Goal: Task Accomplishment & Management: Complete application form

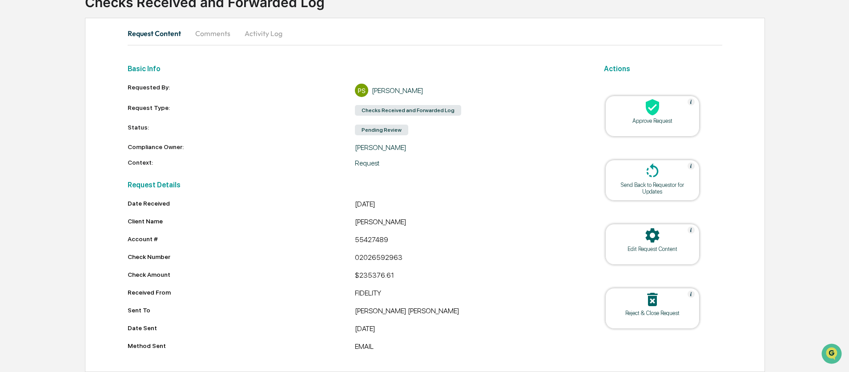
scroll to position [72, 0]
click at [663, 111] on div at bounding box center [652, 107] width 89 height 19
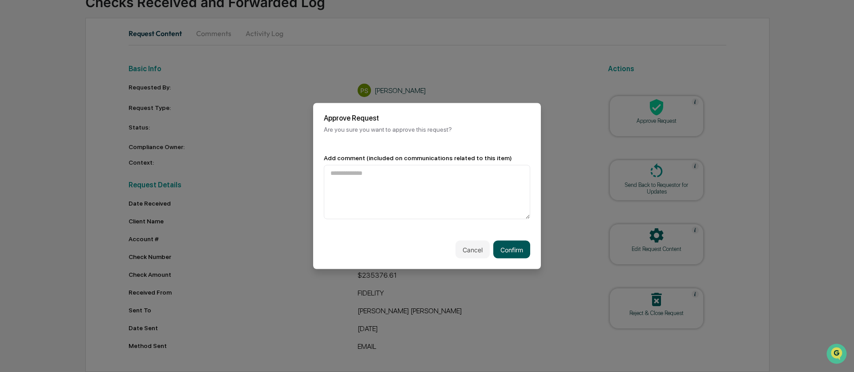
click at [502, 245] on button "Confirm" at bounding box center [511, 250] width 37 height 18
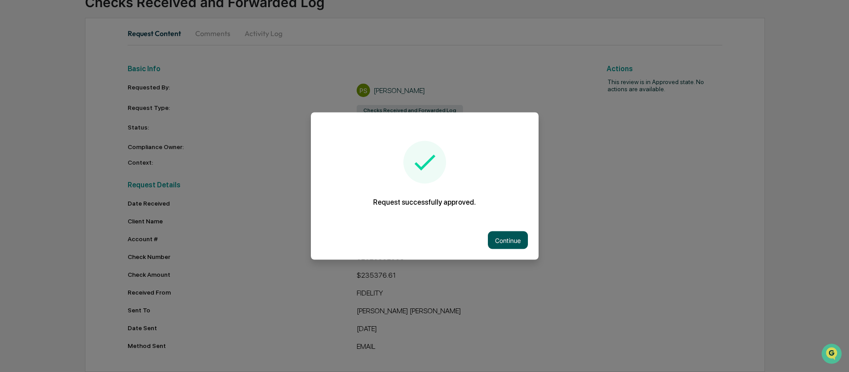
click at [510, 244] on button "Continue" at bounding box center [508, 240] width 40 height 18
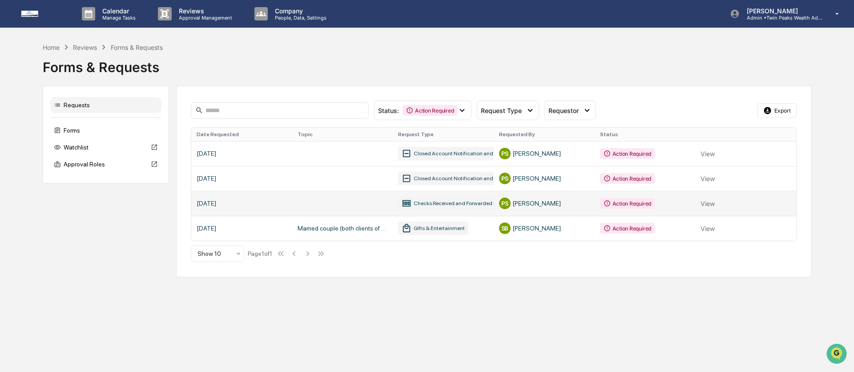
click at [715, 208] on link at bounding box center [493, 203] width 605 height 25
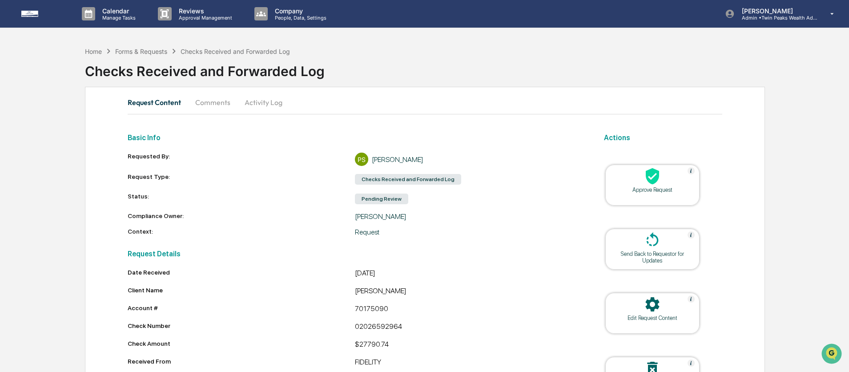
click at [646, 182] on icon at bounding box center [653, 176] width 18 height 18
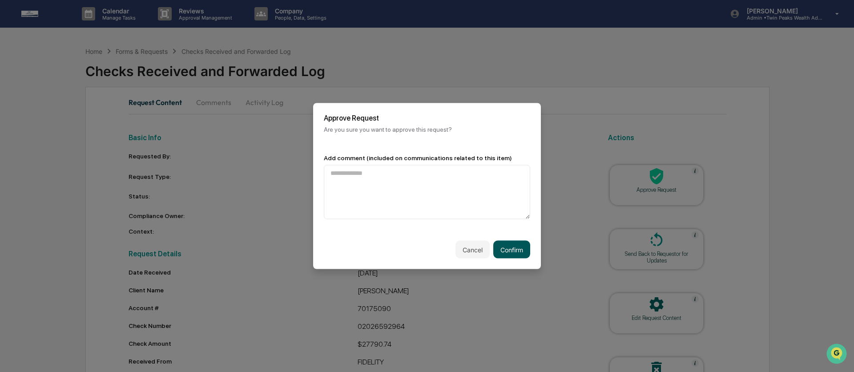
click at [504, 247] on button "Confirm" at bounding box center [511, 250] width 37 height 18
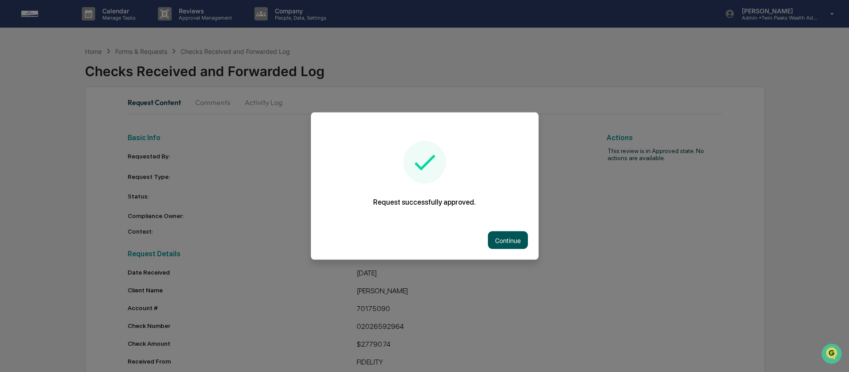
click at [508, 231] on button "Continue" at bounding box center [508, 240] width 40 height 18
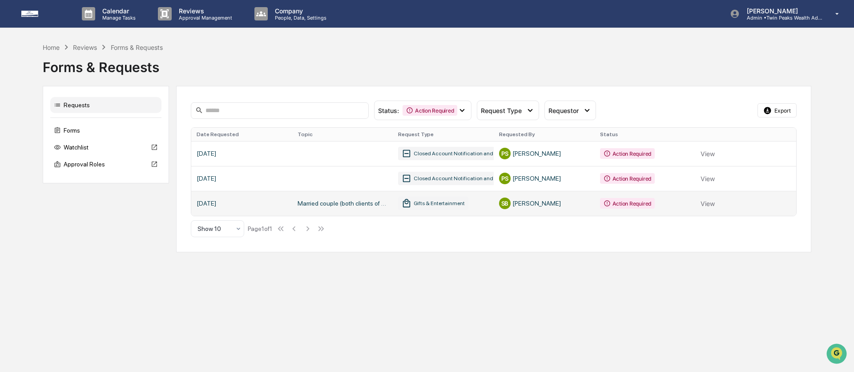
click at [713, 206] on link at bounding box center [493, 203] width 605 height 25
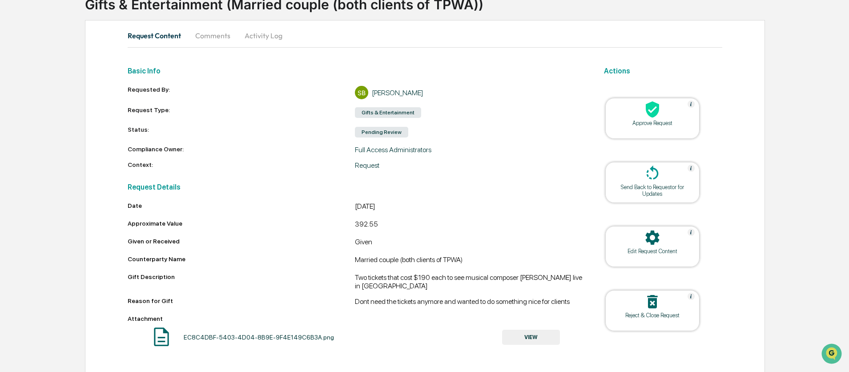
scroll to position [69, 0]
click at [664, 121] on div "Approve Request" at bounding box center [653, 122] width 80 height 7
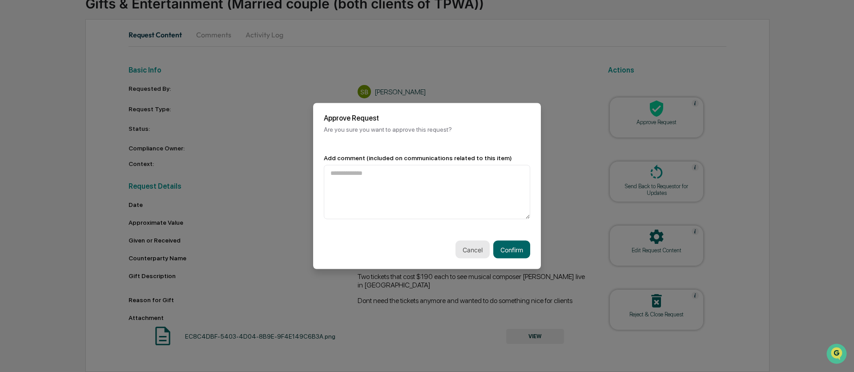
click at [467, 249] on button "Cancel" at bounding box center [473, 250] width 34 height 18
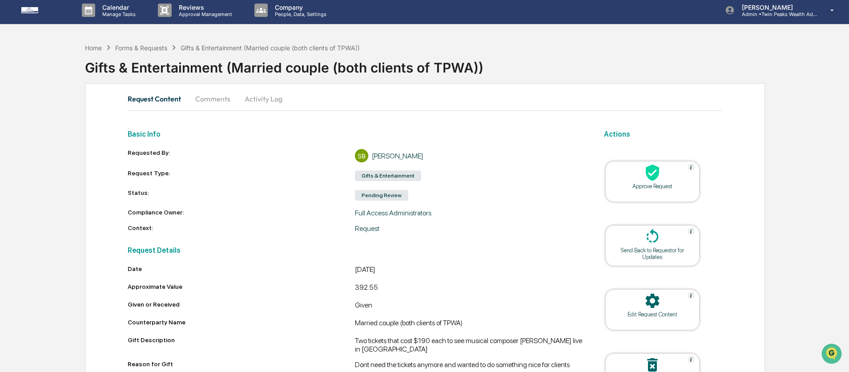
scroll to position [0, 0]
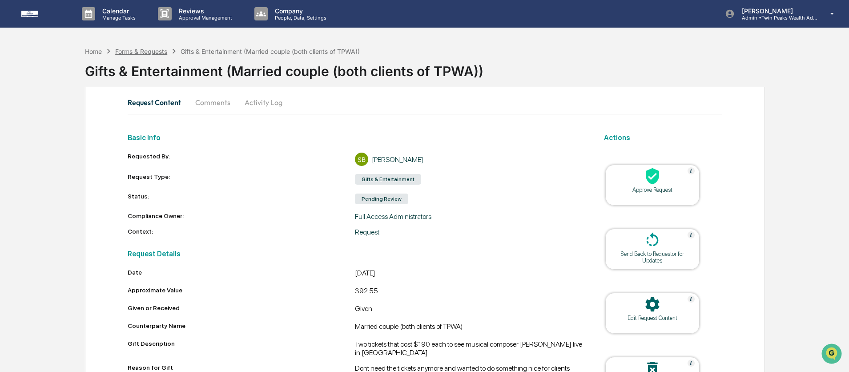
click at [139, 52] on div "Forms & Requests" at bounding box center [141, 52] width 52 height 8
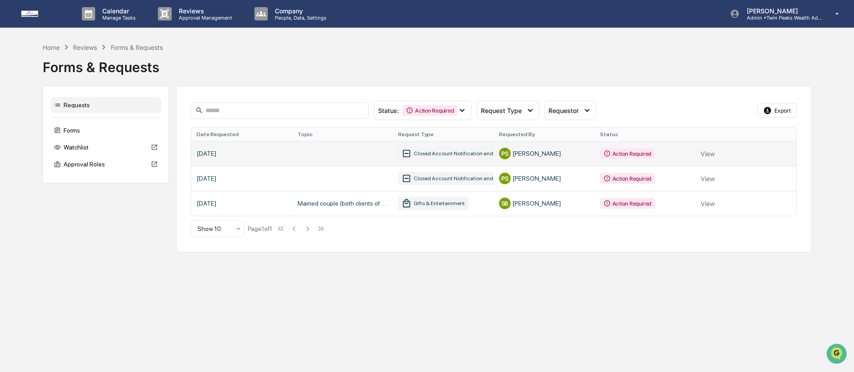
click at [708, 151] on link at bounding box center [493, 153] width 605 height 25
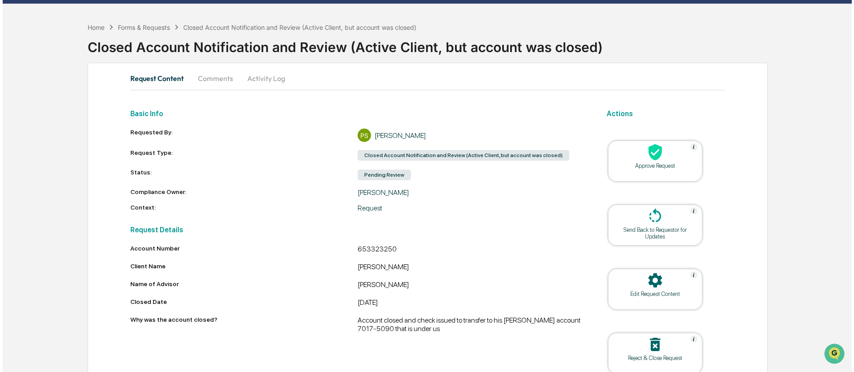
scroll to position [36, 0]
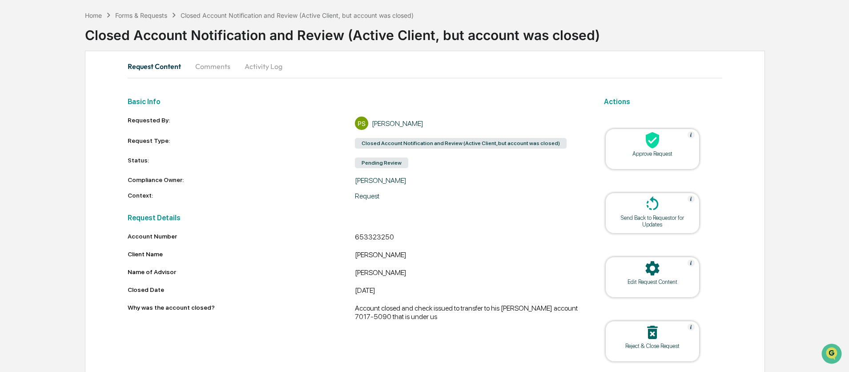
click at [374, 237] on div "653323250" at bounding box center [468, 238] width 227 height 11
copy div "653323250"
click at [662, 144] on div at bounding box center [652, 140] width 89 height 19
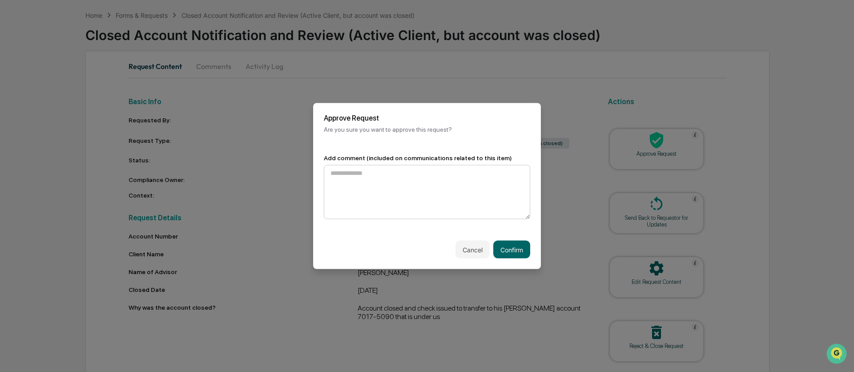
click at [471, 179] on textarea at bounding box center [427, 192] width 206 height 54
type textarea "**********"
click at [513, 253] on button "Confirm" at bounding box center [511, 250] width 37 height 18
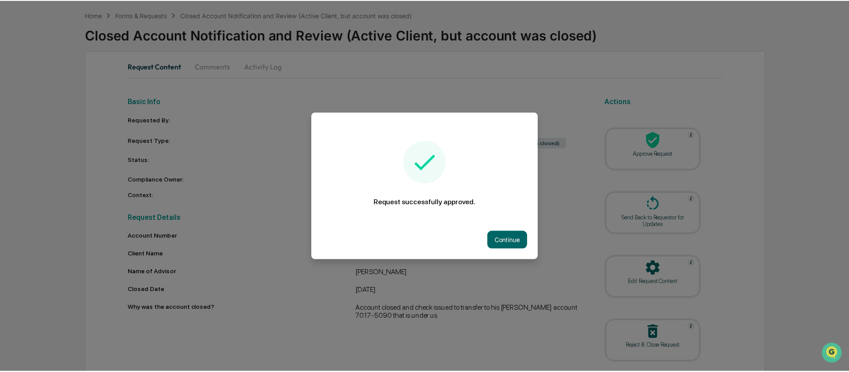
scroll to position [4, 0]
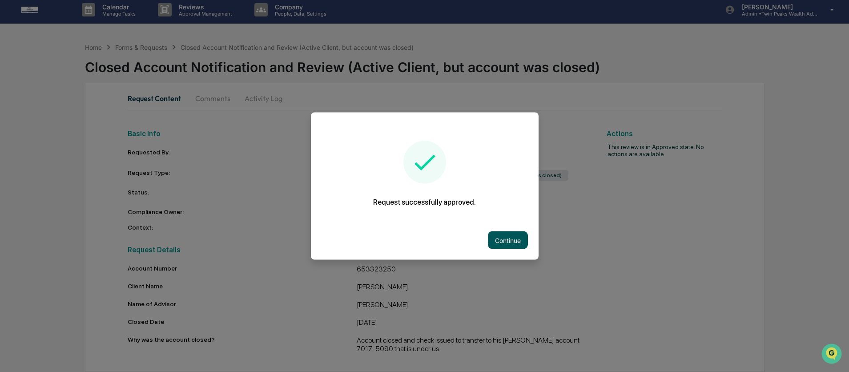
click at [504, 237] on button "Continue" at bounding box center [508, 240] width 40 height 18
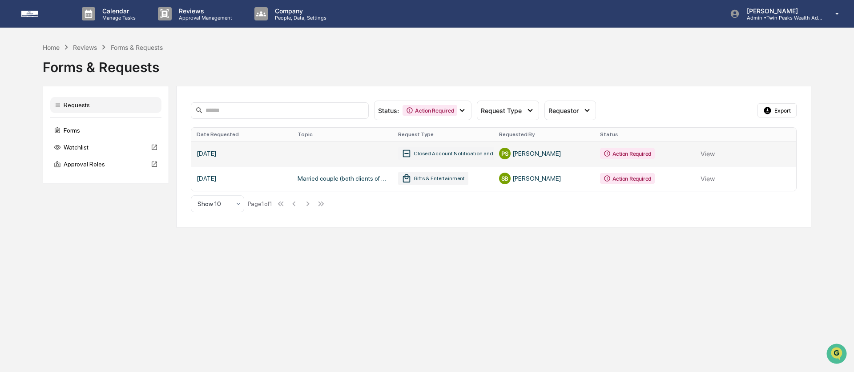
click at [702, 155] on link at bounding box center [493, 153] width 605 height 25
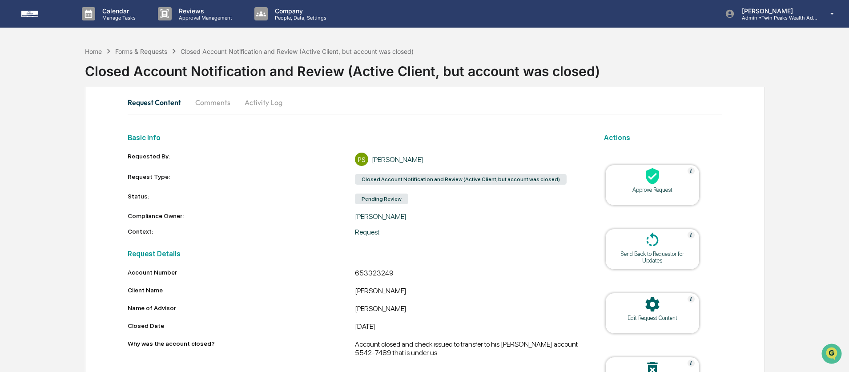
click at [669, 177] on div at bounding box center [652, 176] width 89 height 19
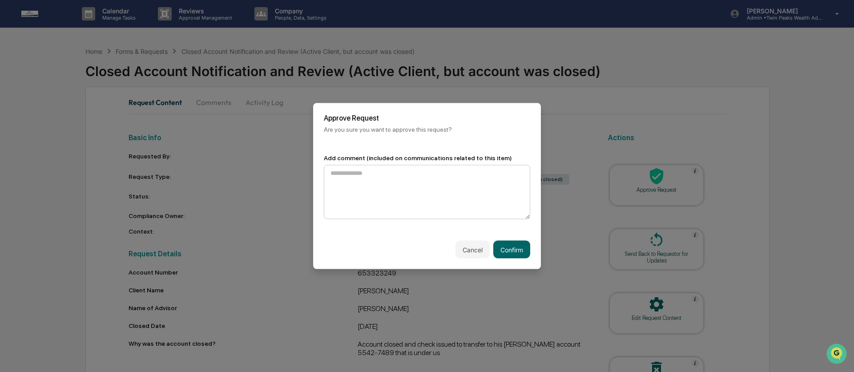
click at [412, 194] on textarea at bounding box center [427, 192] width 206 height 54
type textarea "**********"
click at [515, 251] on button "Confirm" at bounding box center [511, 250] width 37 height 18
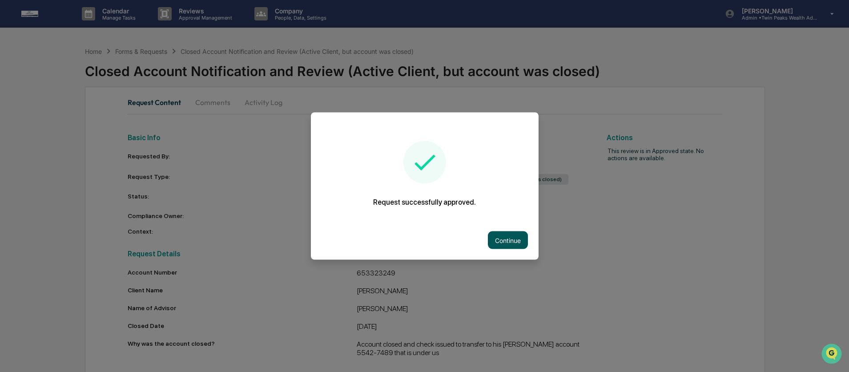
click at [488, 238] on button "Continue" at bounding box center [508, 240] width 40 height 18
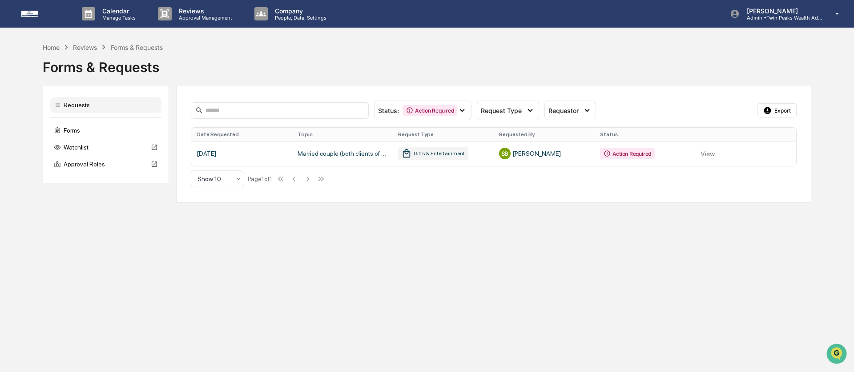
click at [598, 57] on div "Forms & Requests" at bounding box center [427, 63] width 769 height 23
